Goal: Information Seeking & Learning: Learn about a topic

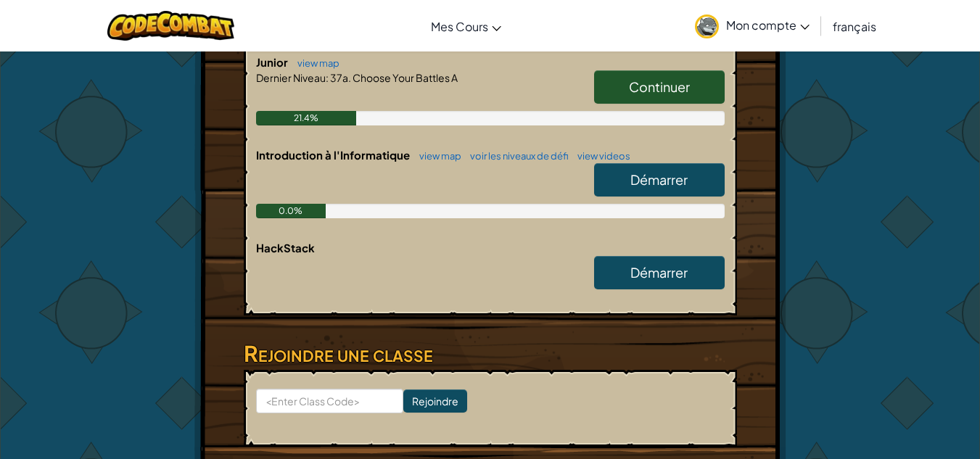
scroll to position [368, 0]
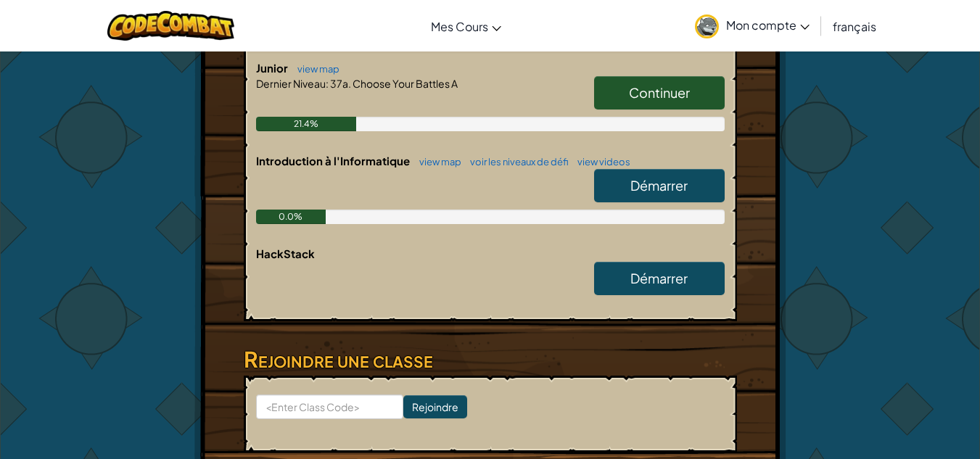
click at [651, 181] on span "Démarrer" at bounding box center [658, 185] width 57 height 17
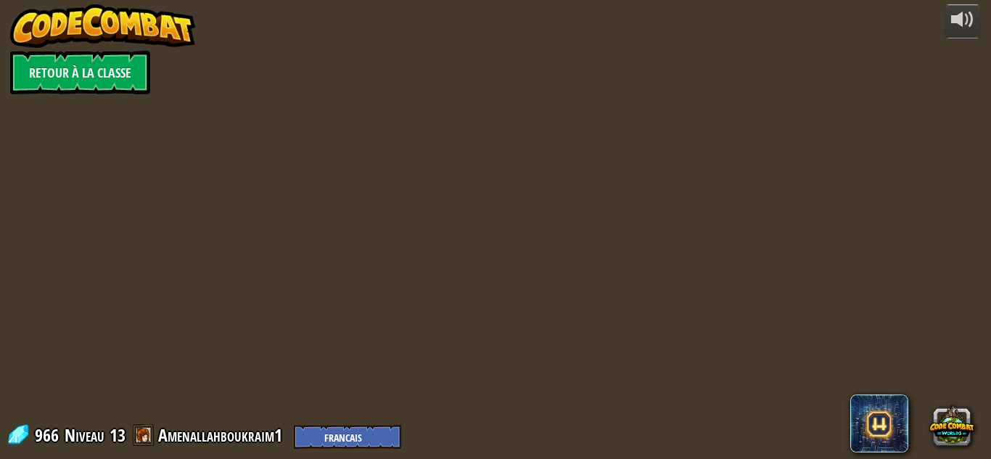
select select "fr"
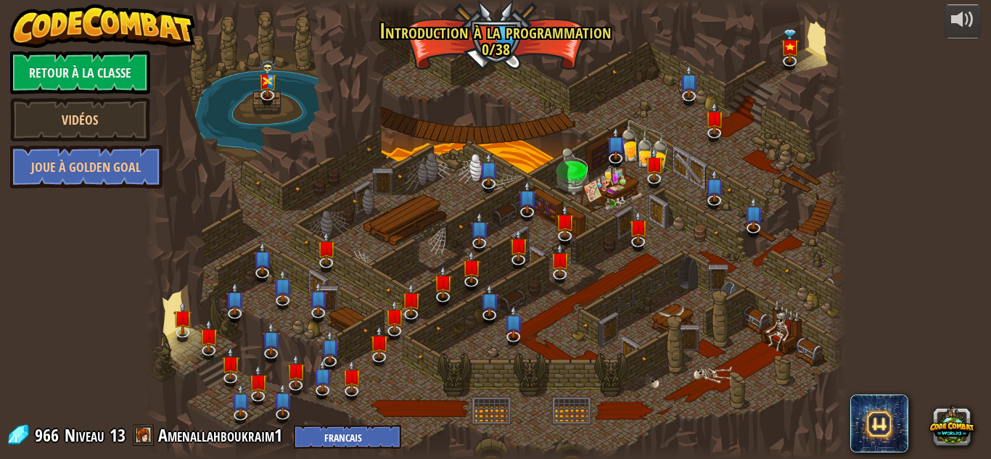
select select "fr"
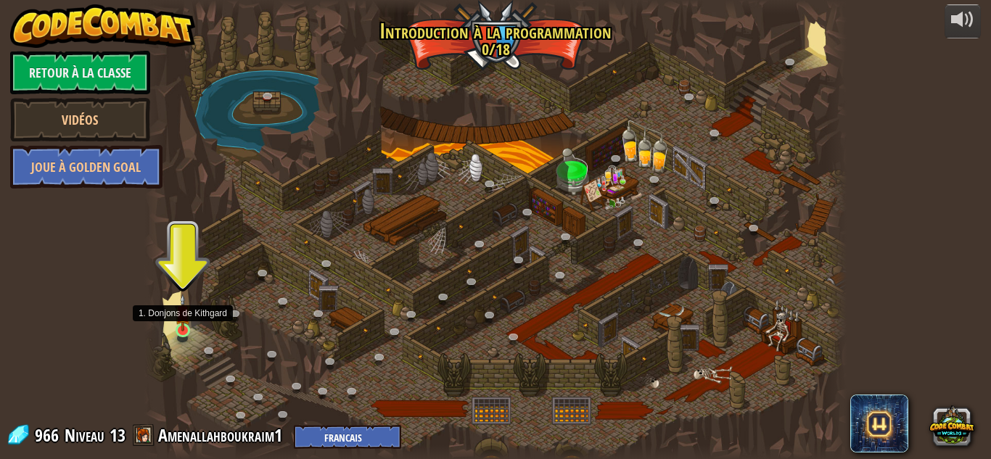
click at [186, 330] on img at bounding box center [183, 313] width 17 height 38
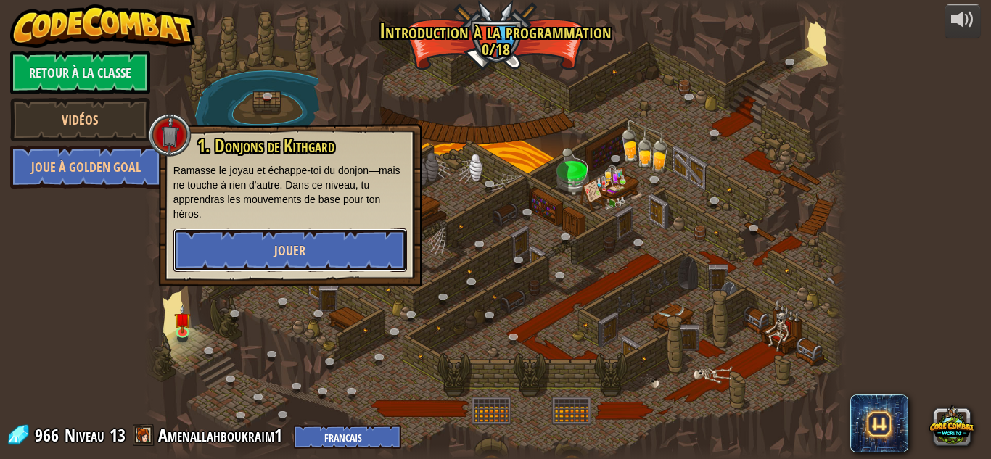
click at [278, 252] on span "Jouer" at bounding box center [289, 251] width 31 height 18
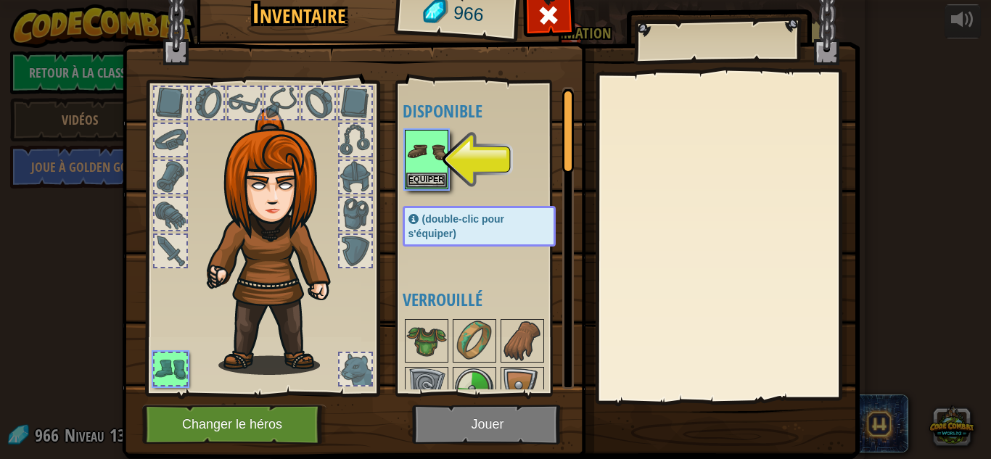
click at [390, 45] on img at bounding box center [491, 196] width 738 height 527
click at [438, 153] on img at bounding box center [426, 151] width 41 height 41
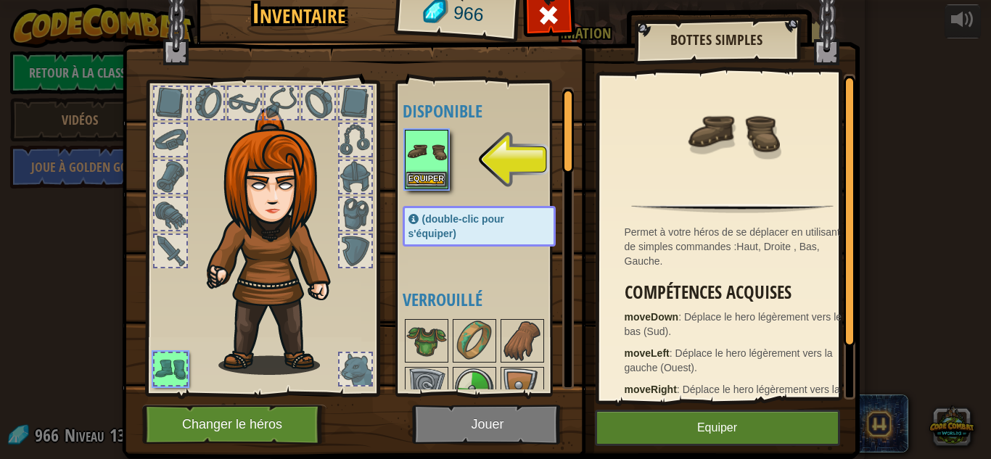
click at [420, 153] on img at bounding box center [426, 151] width 41 height 41
click at [424, 173] on button "Equiper" at bounding box center [426, 179] width 41 height 15
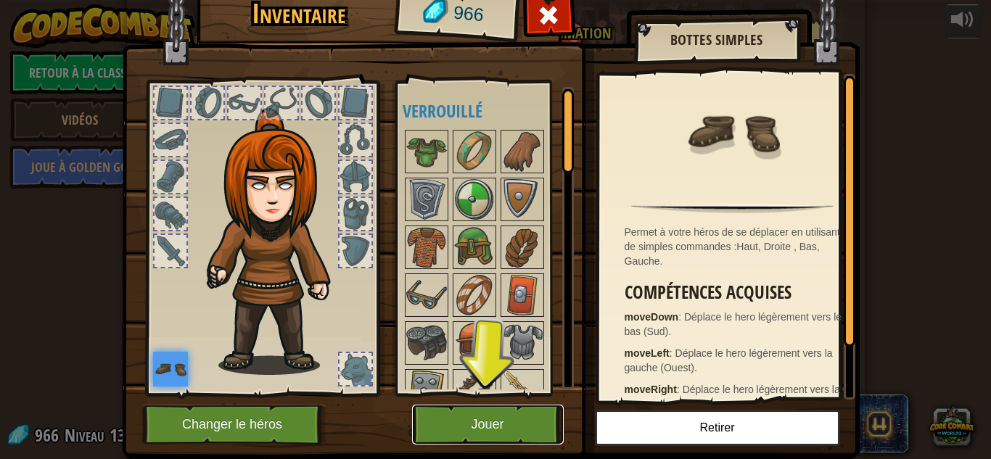
click at [480, 424] on button "Jouer" at bounding box center [488, 425] width 152 height 40
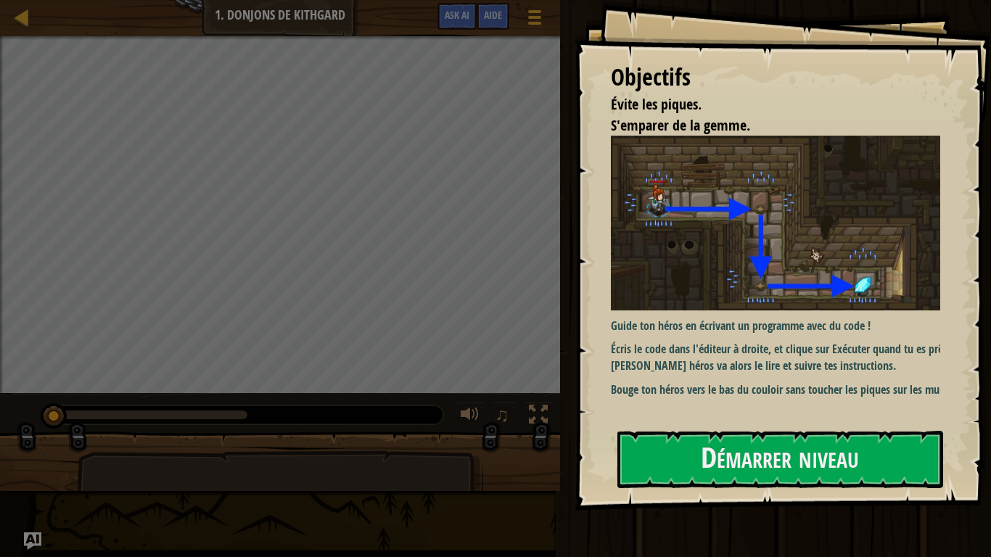
click at [979, 458] on div "Exécuter Envoyer Terminé" at bounding box center [773, 278] width 435 height 557
click at [696, 458] on div at bounding box center [780, 519] width 326 height 33
